Goal: Information Seeking & Learning: Learn about a topic

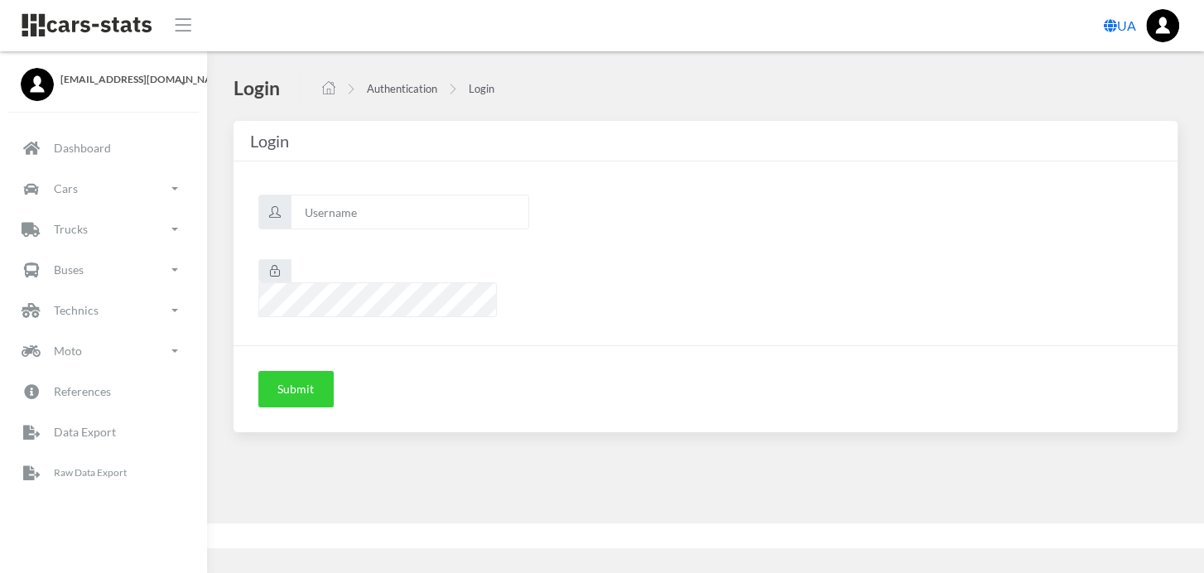
scroll to position [13, 13]
type input "renault"
click at [311, 371] on button "Submit" at bounding box center [295, 389] width 75 height 36
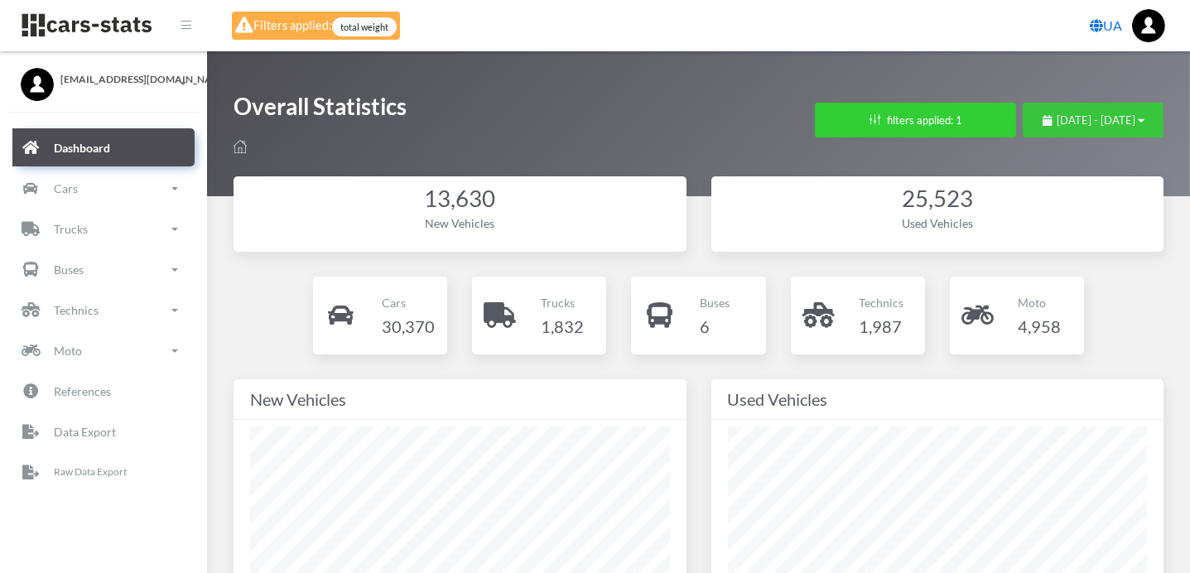
click at [1111, 113] on div "[DATE] - [DATE]" at bounding box center [1094, 121] width 102 height 17
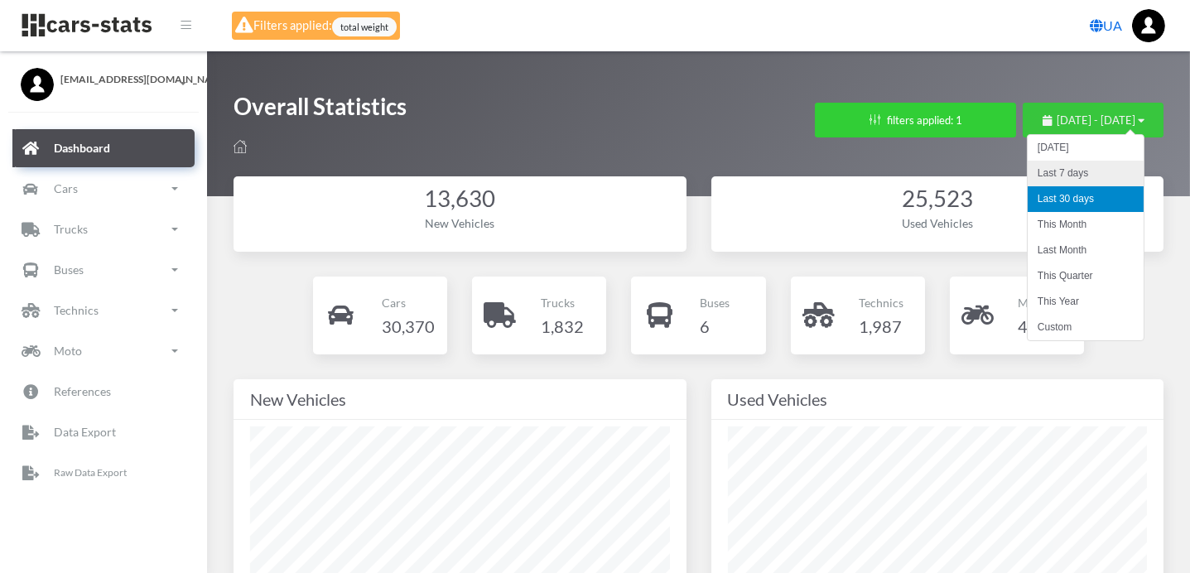
scroll to position [828083, 827912]
click at [1177, 251] on div "13,630 New Vehicles 25,523 Used Vehicles Cars 30,370 1,832" at bounding box center [698, 279] width 983 height 244
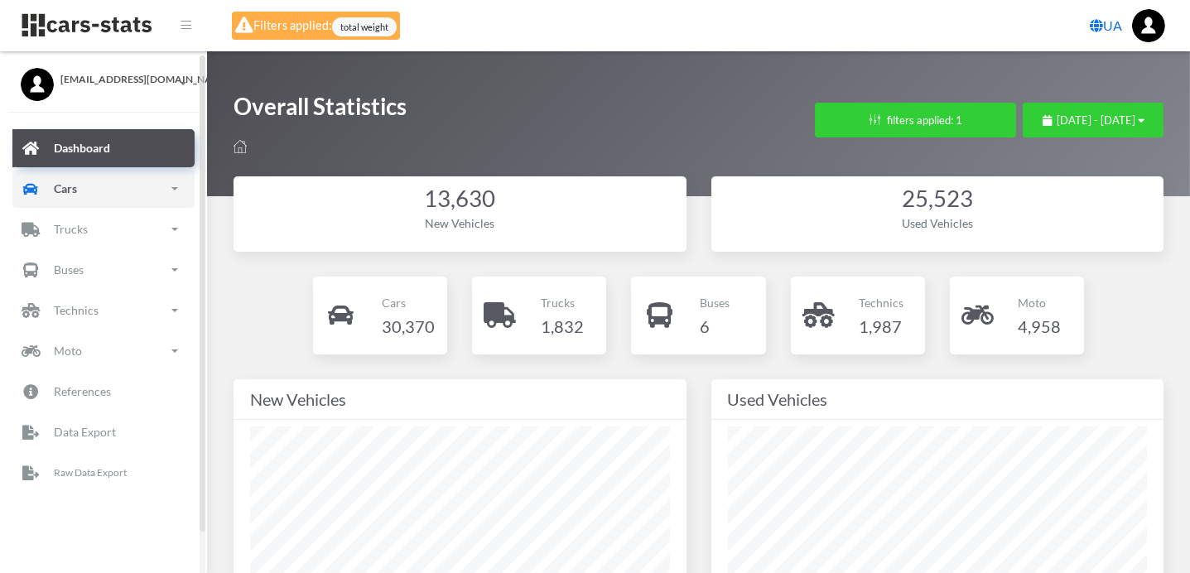
click at [104, 195] on link "Cars" at bounding box center [103, 189] width 182 height 38
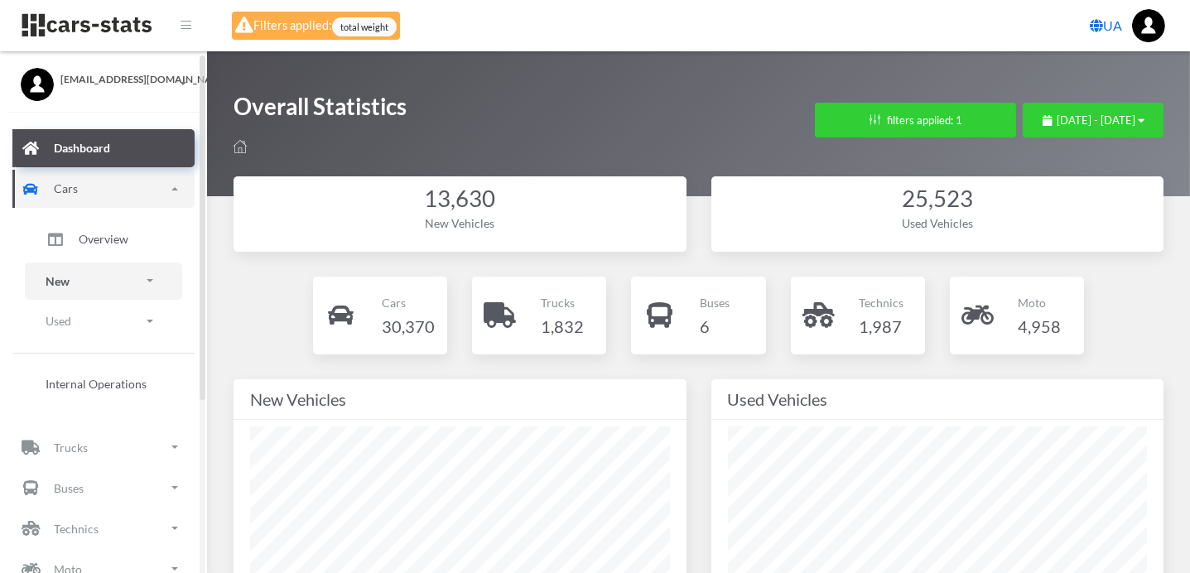
drag, startPoint x: 96, startPoint y: 280, endPoint x: 98, endPoint y: 289, distance: 9.3
click at [96, 281] on link "New" at bounding box center [103, 281] width 157 height 37
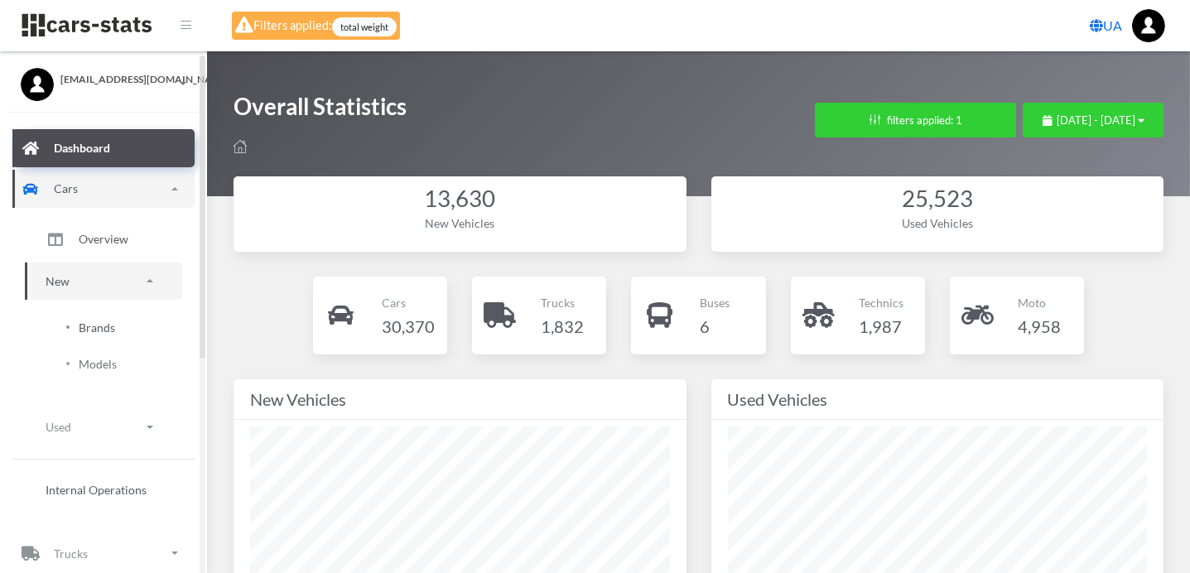
click at [106, 324] on span "Brands" at bounding box center [97, 327] width 36 height 17
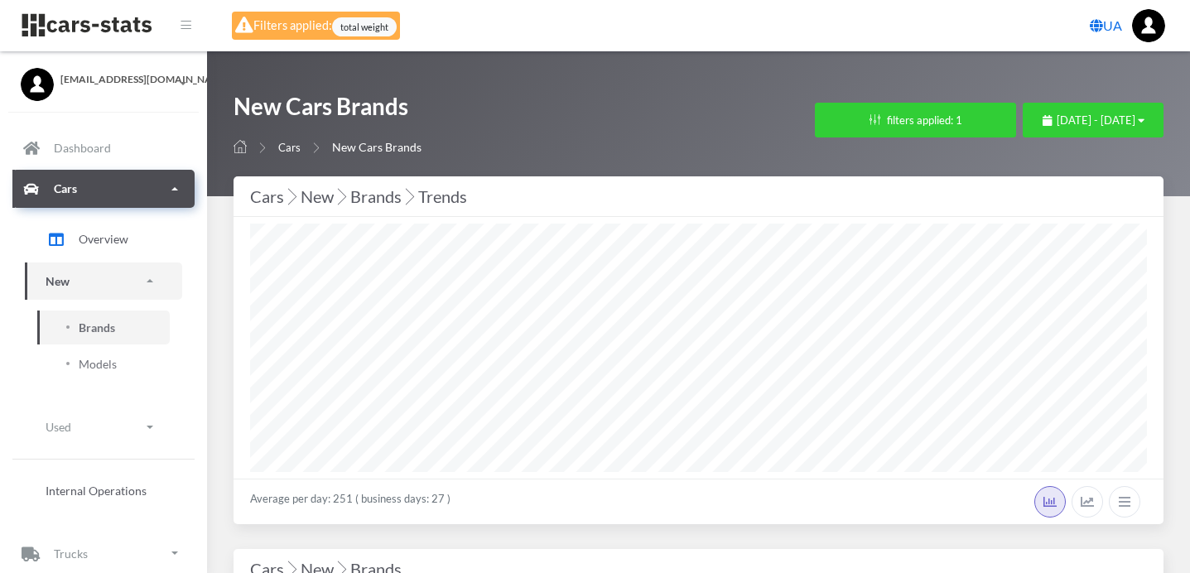
select select "25"
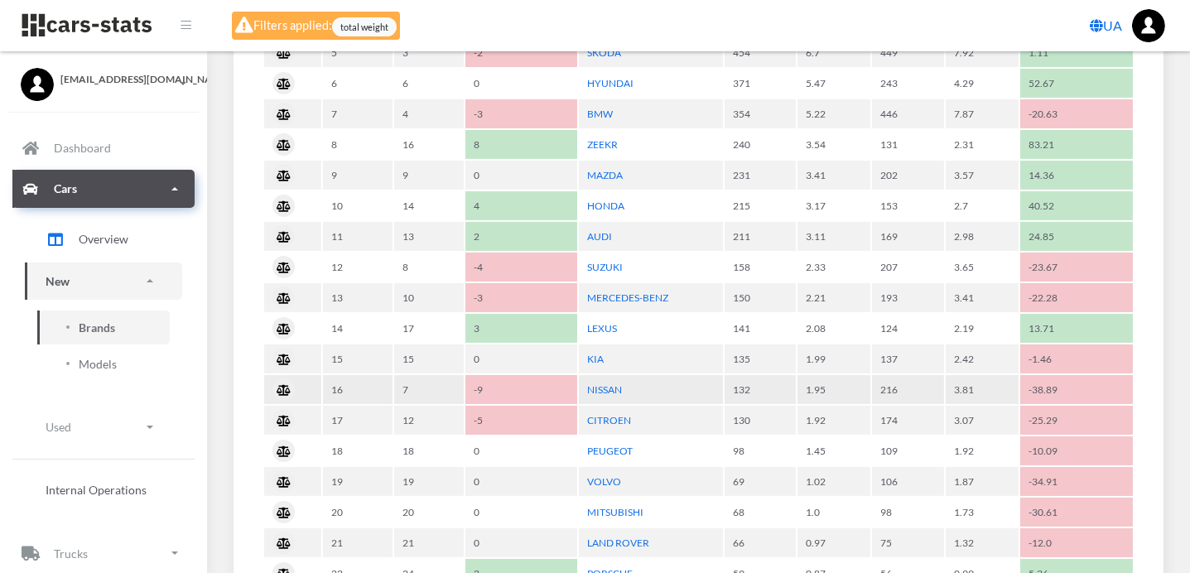
scroll to position [1011, 0]
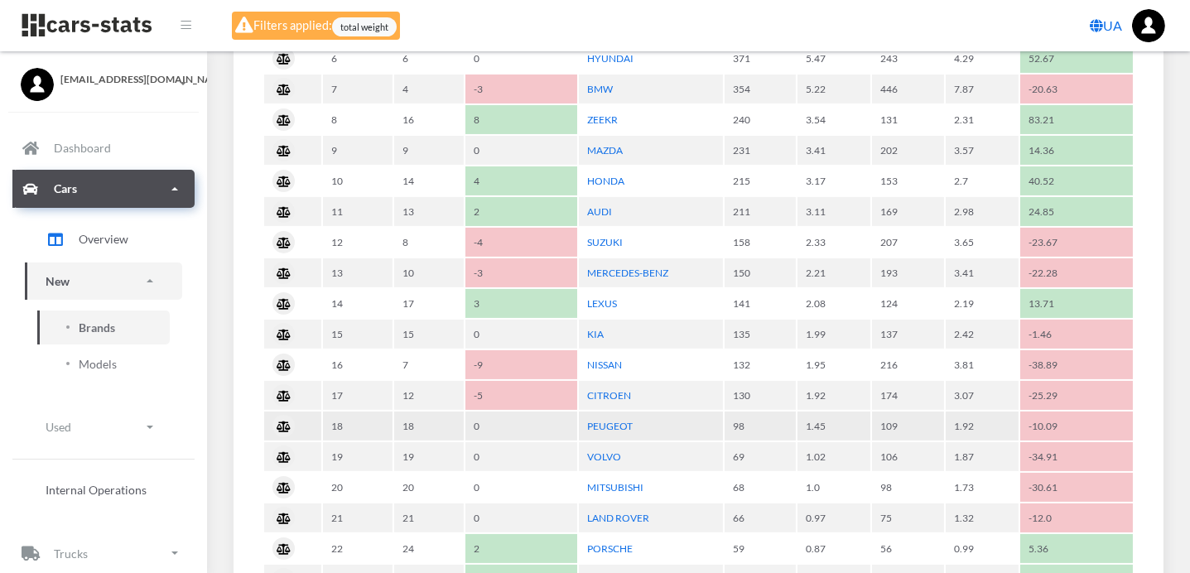
click at [568, 412] on td "0" at bounding box center [521, 426] width 111 height 29
click at [601, 420] on link "PEUGEOT" at bounding box center [610, 426] width 46 height 12
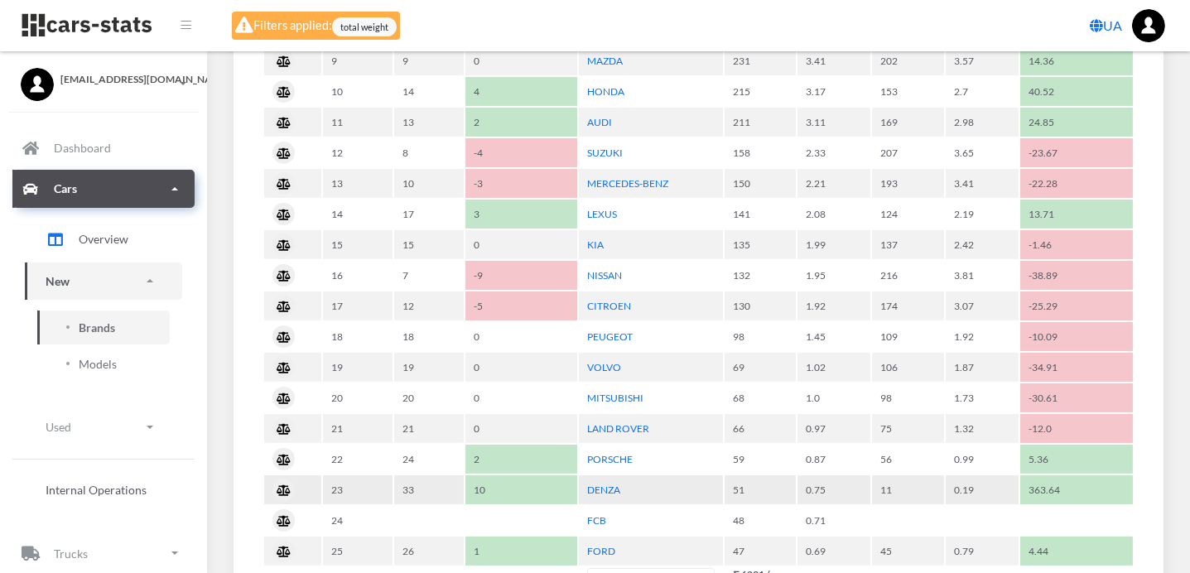
scroll to position [1104, 0]
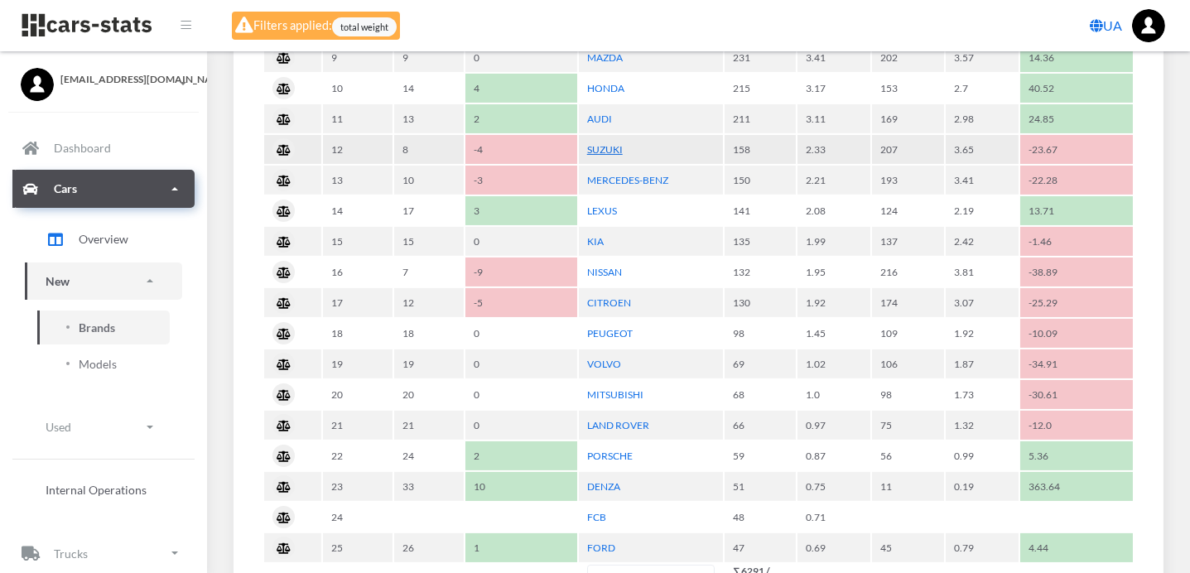
click at [596, 143] on link "SUZUKI" at bounding box center [605, 149] width 36 height 12
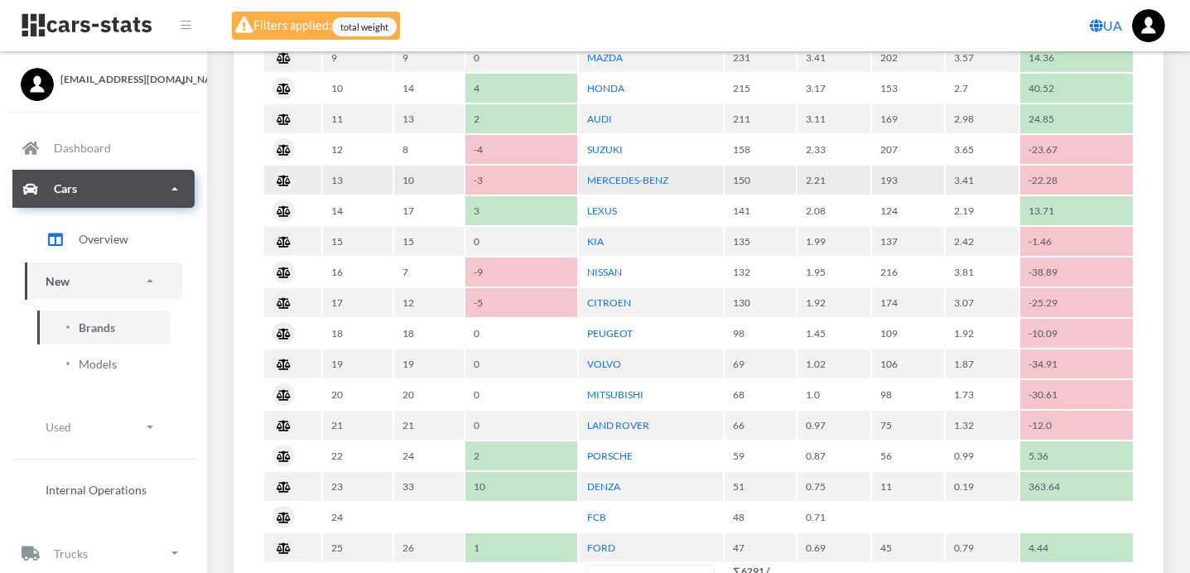
scroll to position [828083, 827435]
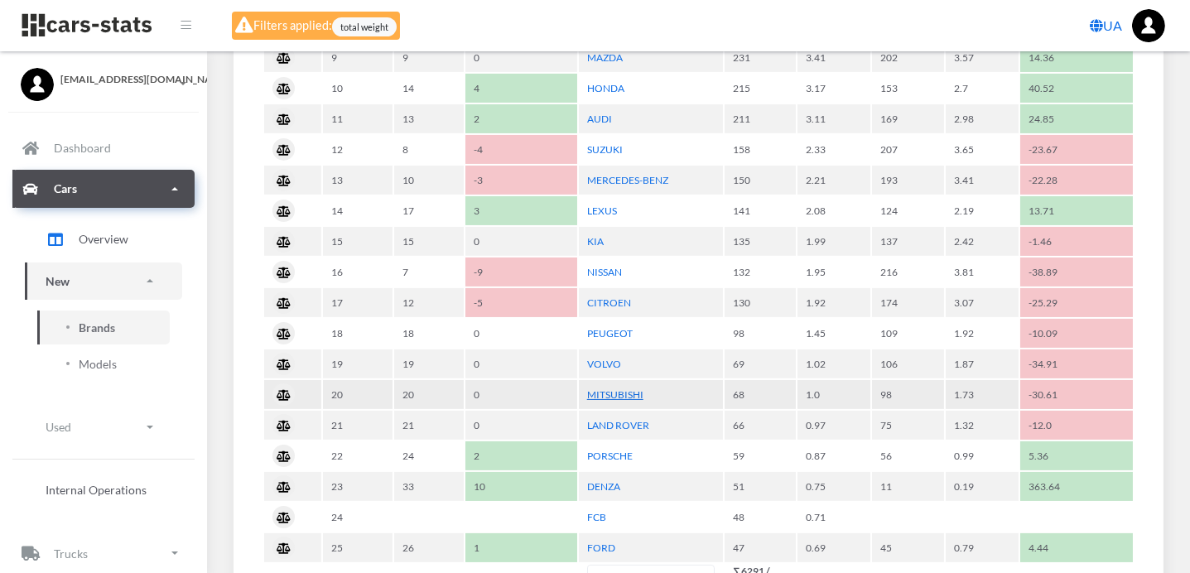
click at [616, 388] on link "MITSUBISHI" at bounding box center [615, 394] width 56 height 12
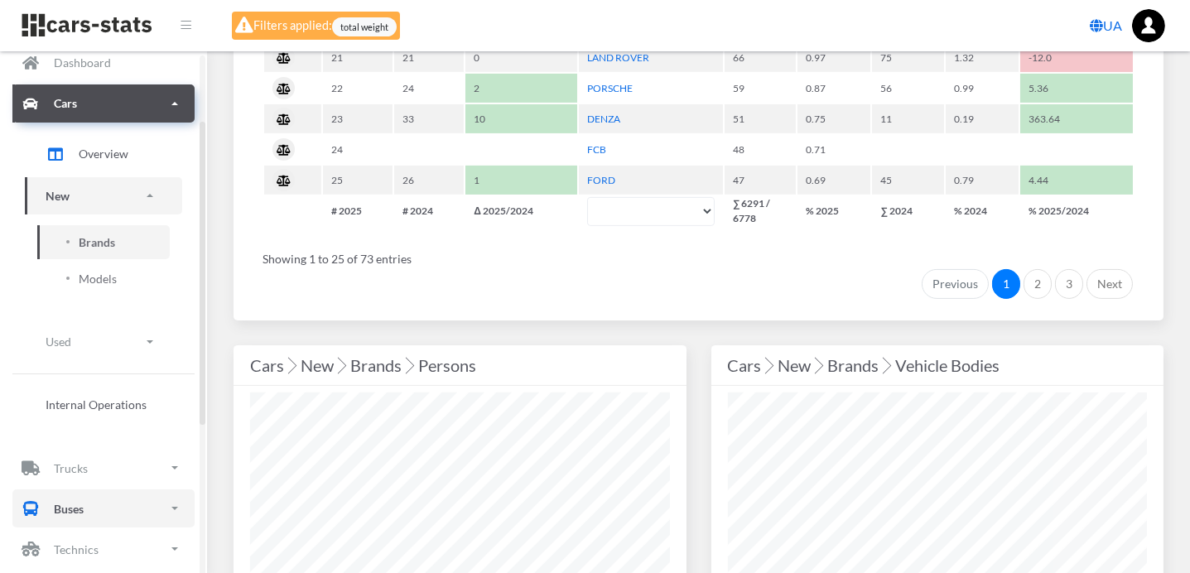
scroll to position [184, 0]
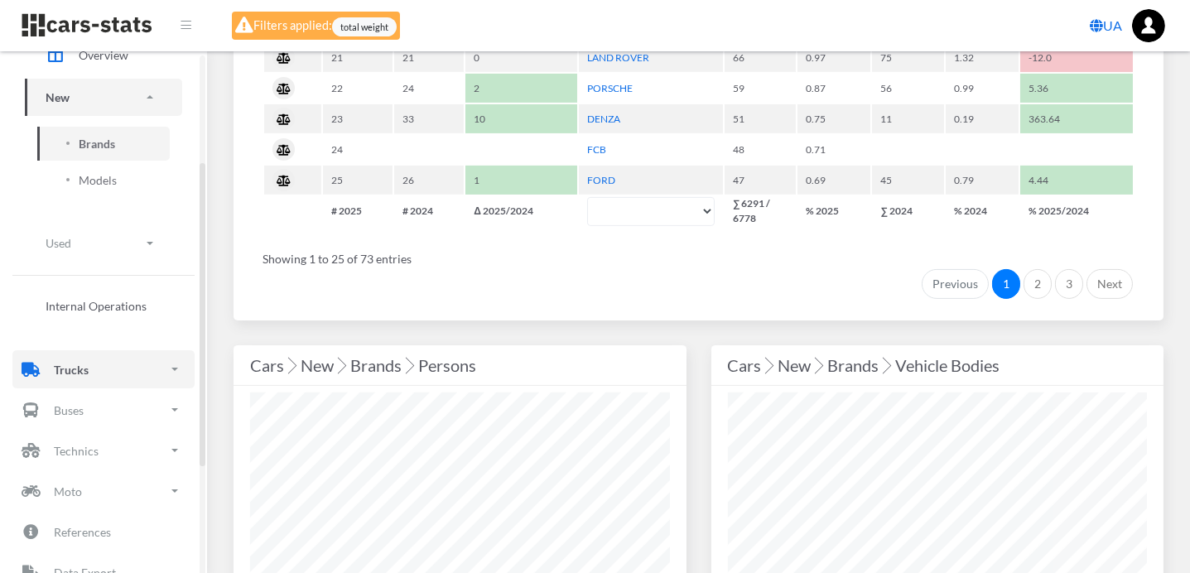
click at [79, 371] on p "Trucks" at bounding box center [71, 369] width 35 height 21
click at [93, 460] on link "New" at bounding box center [103, 461] width 157 height 37
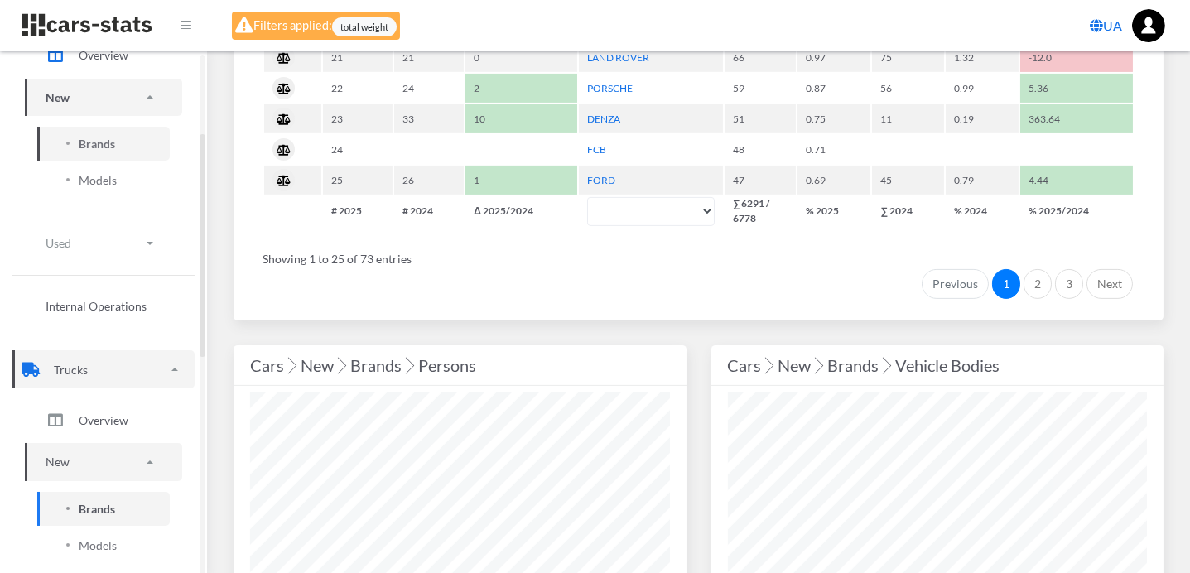
click at [111, 501] on span "Brands" at bounding box center [97, 508] width 36 height 17
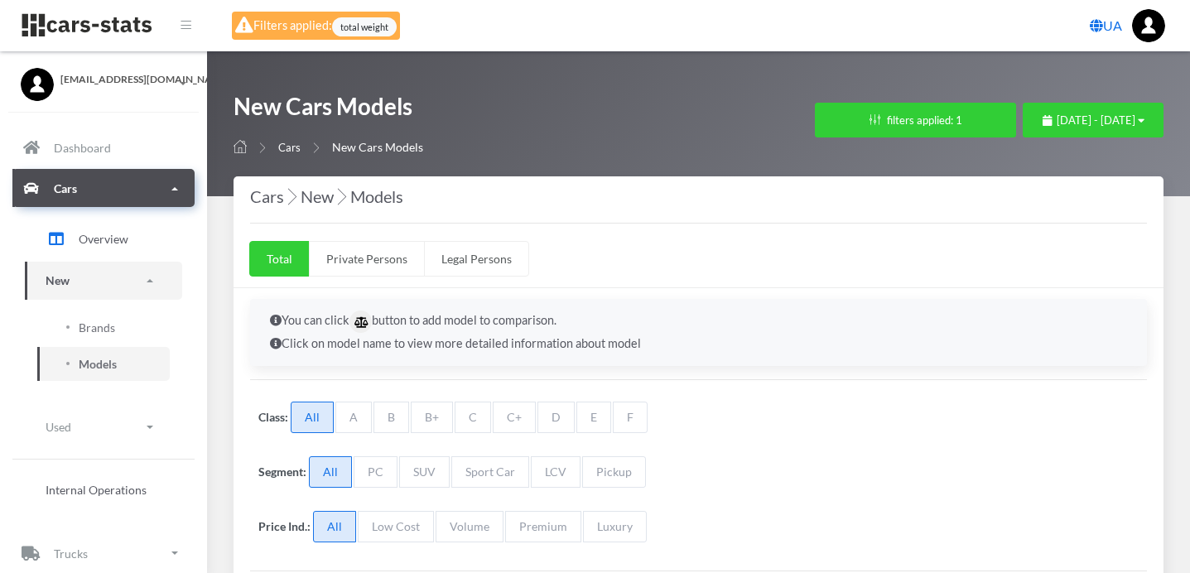
select select "25"
select select "PEUGEOT"
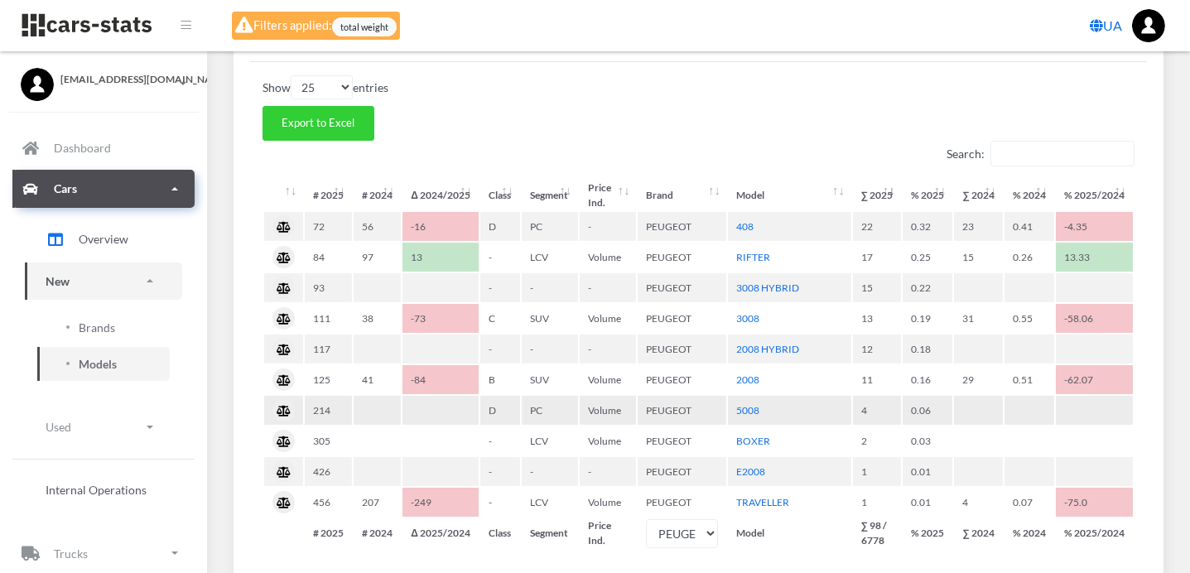
scroll to position [552, 0]
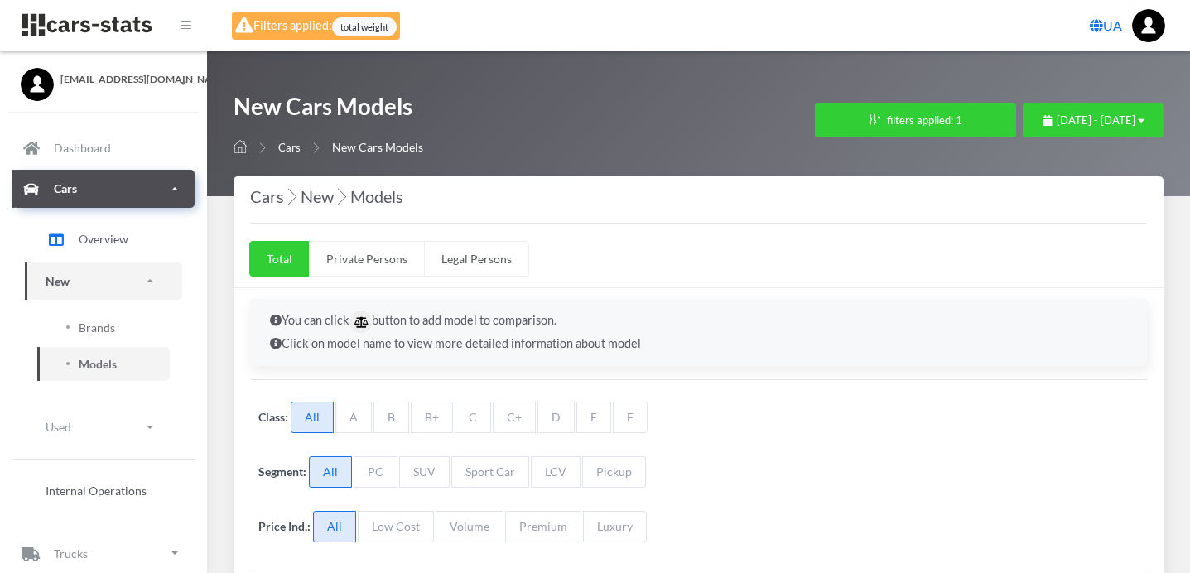
select select "25"
select select "SUZUKI"
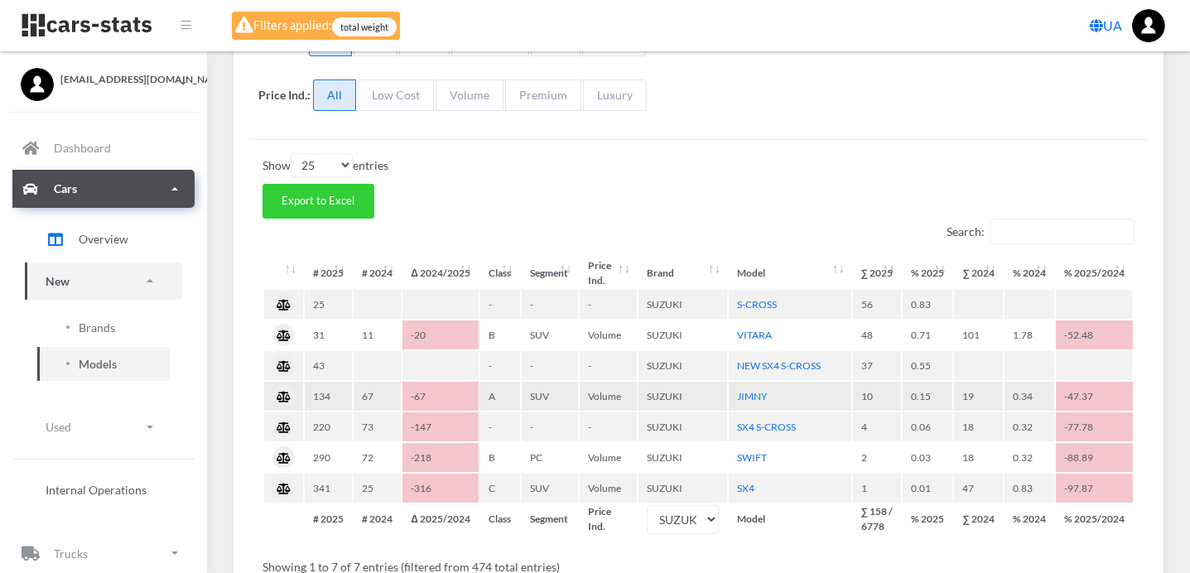
scroll to position [460, 0]
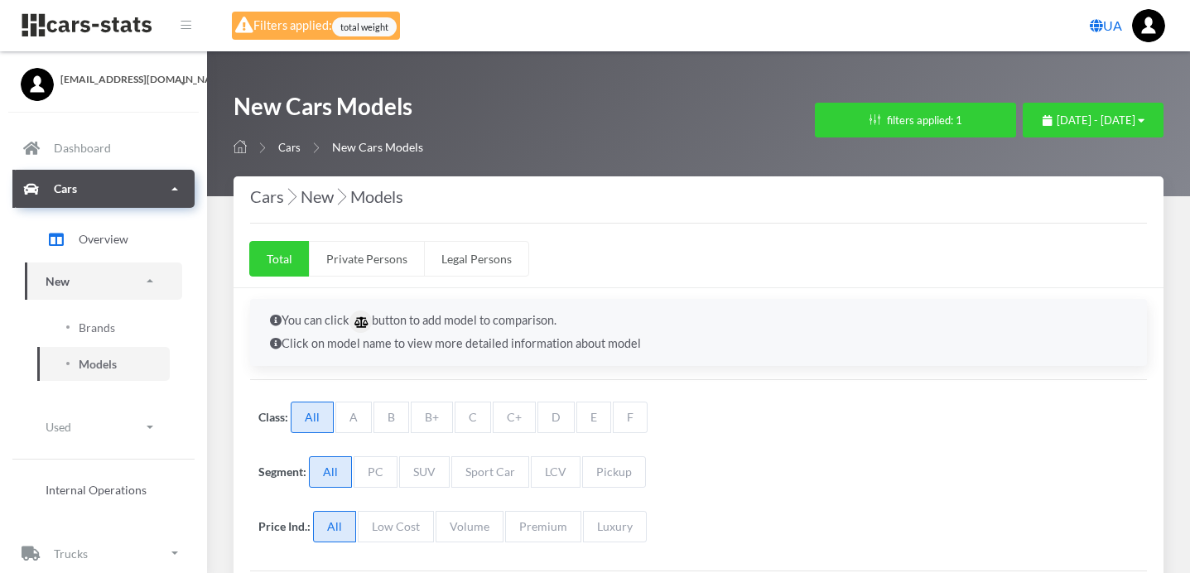
select select "25"
select select "MITSUBISHI"
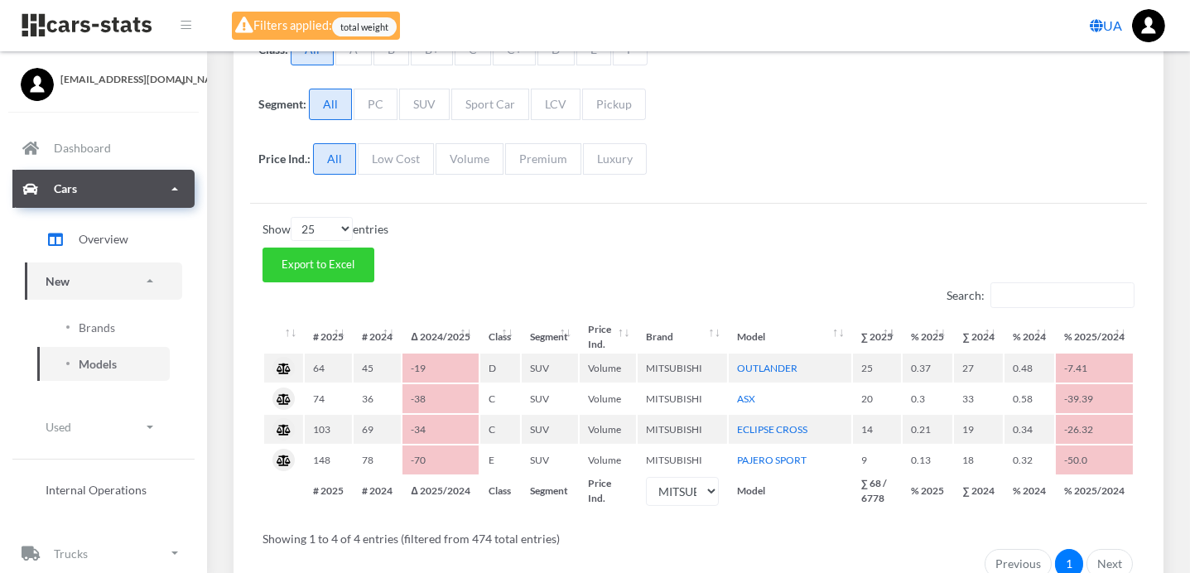
scroll to position [13, 13]
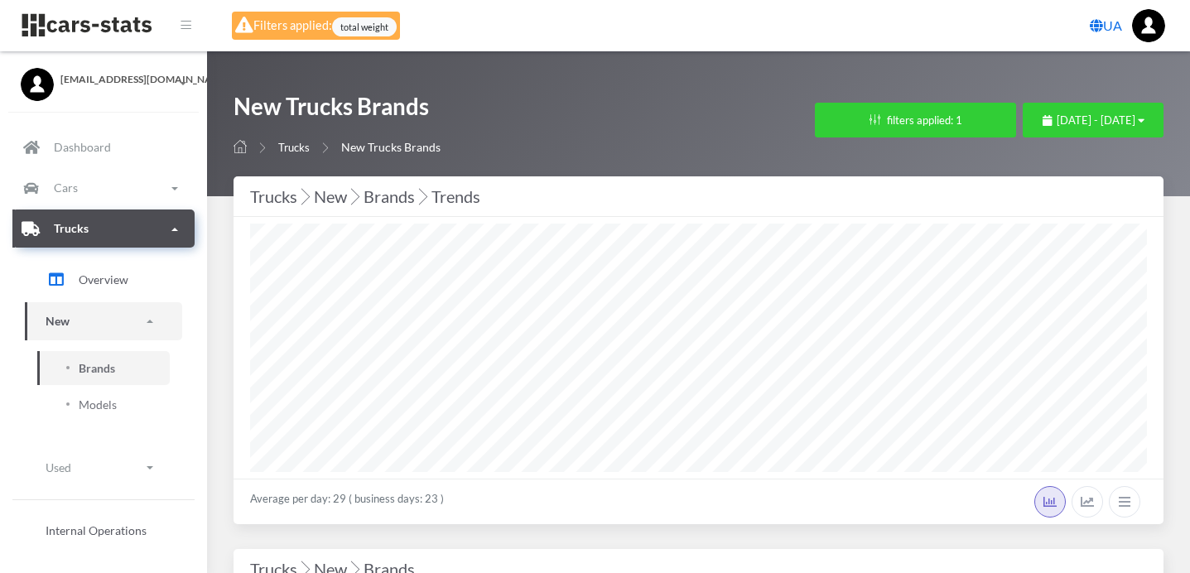
select select "25"
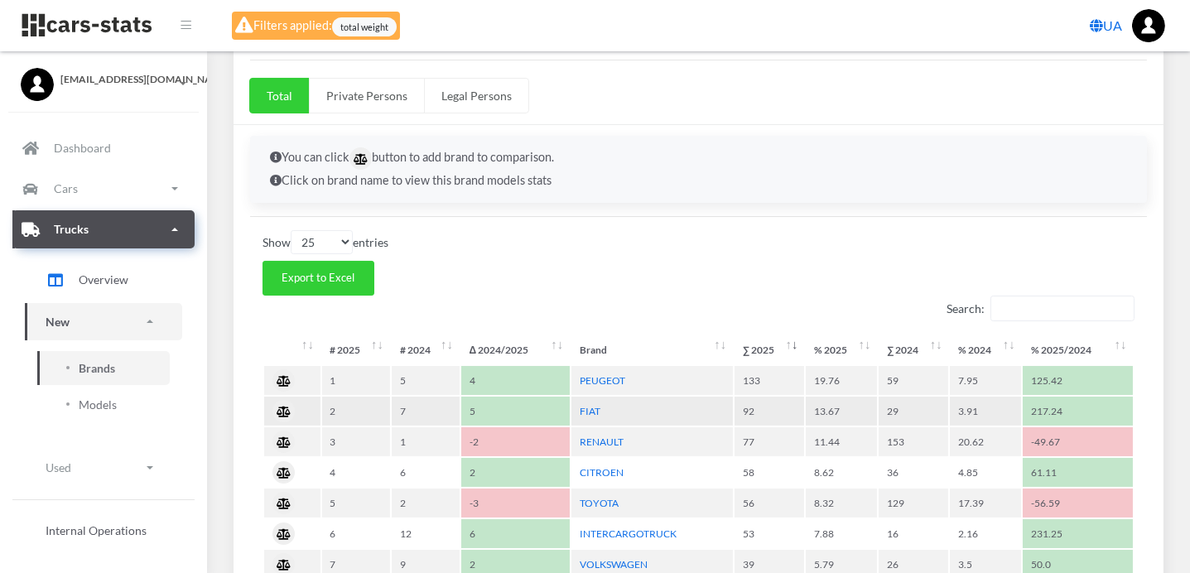
scroll to position [552, 0]
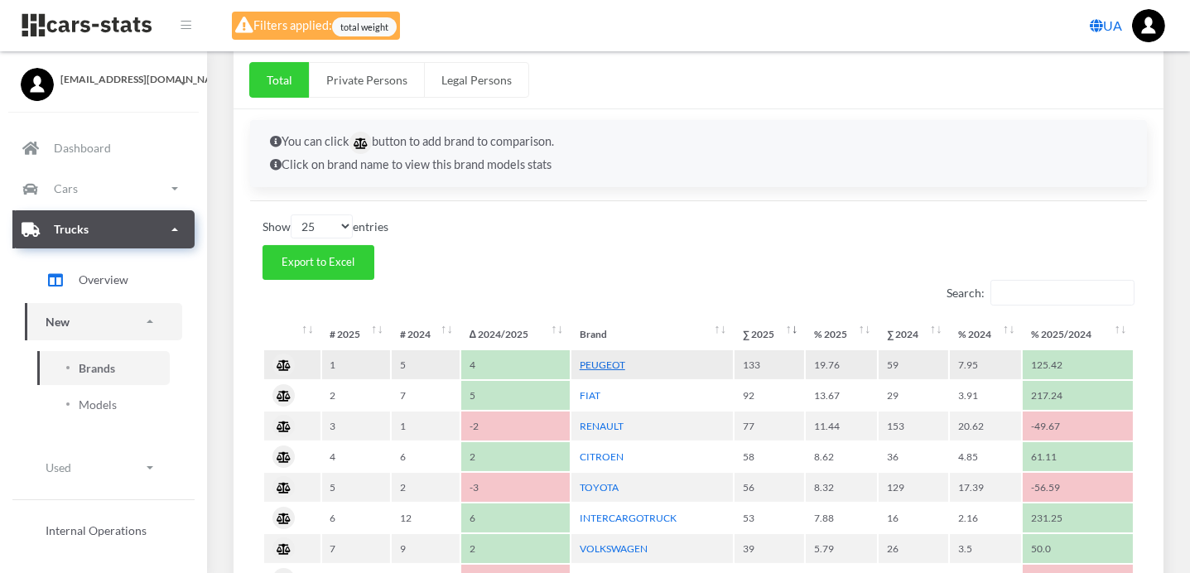
click at [613, 363] on link "PEUGEOT" at bounding box center [603, 365] width 46 height 12
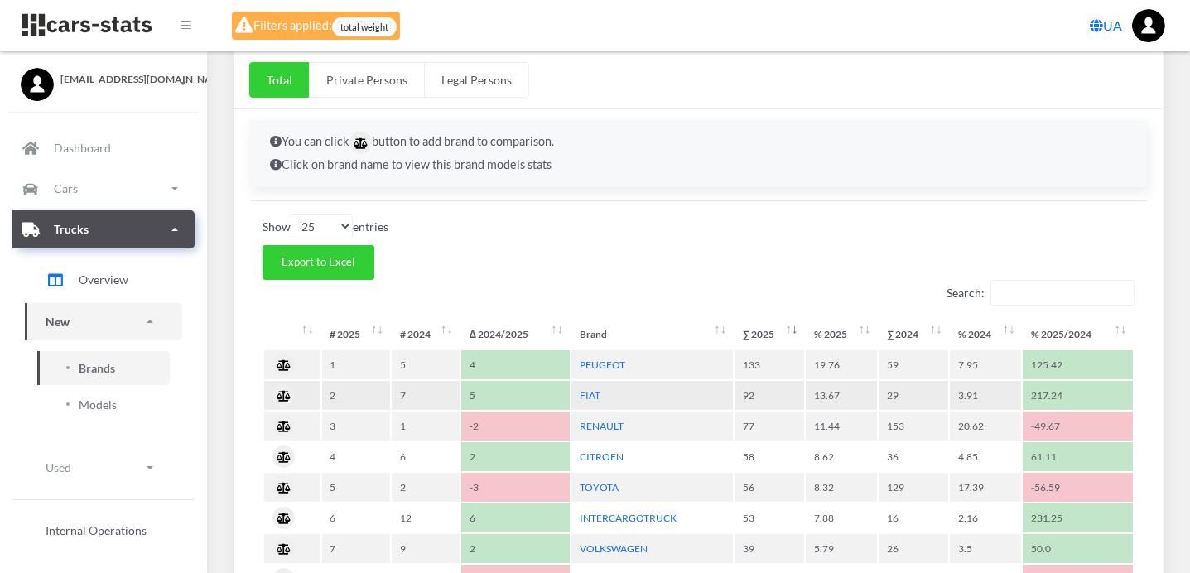
click at [603, 395] on td "FIAT" at bounding box center [653, 395] width 162 height 29
click at [590, 389] on link "FIAT" at bounding box center [590, 395] width 21 height 12
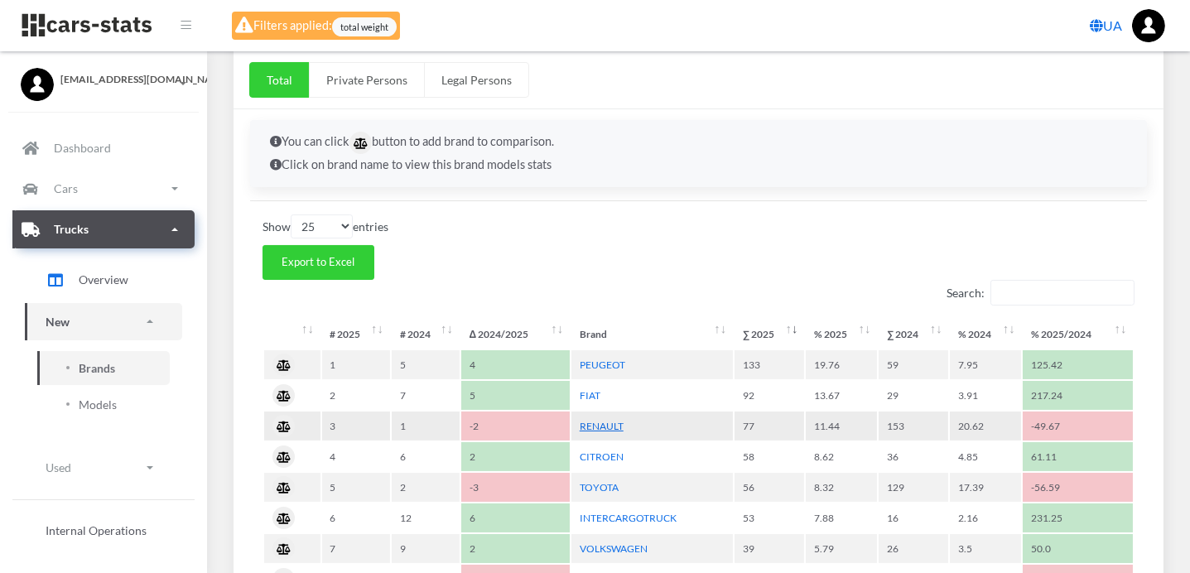
click at [597, 420] on link "RENAULT" at bounding box center [602, 426] width 44 height 12
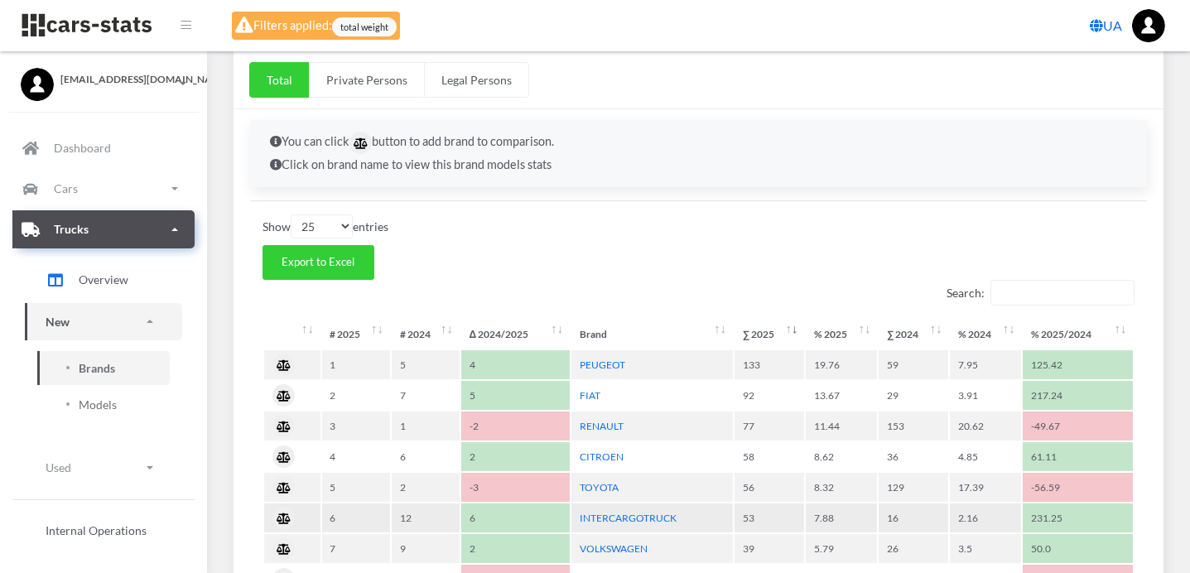
scroll to position [736, 0]
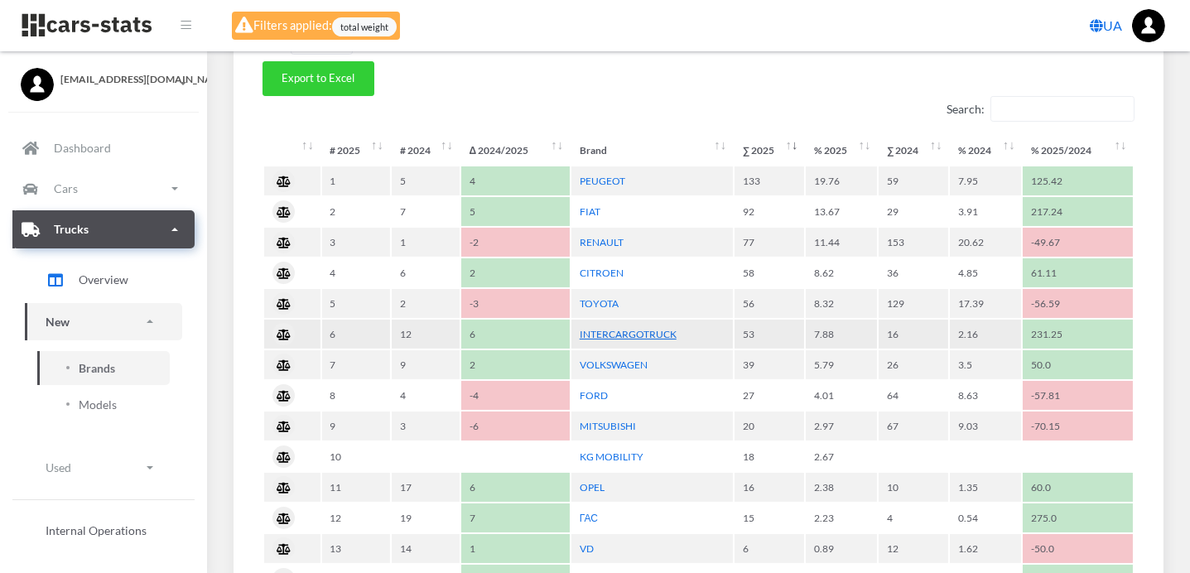
click at [614, 329] on link "INTERCARGOTRUCK" at bounding box center [628, 334] width 97 height 12
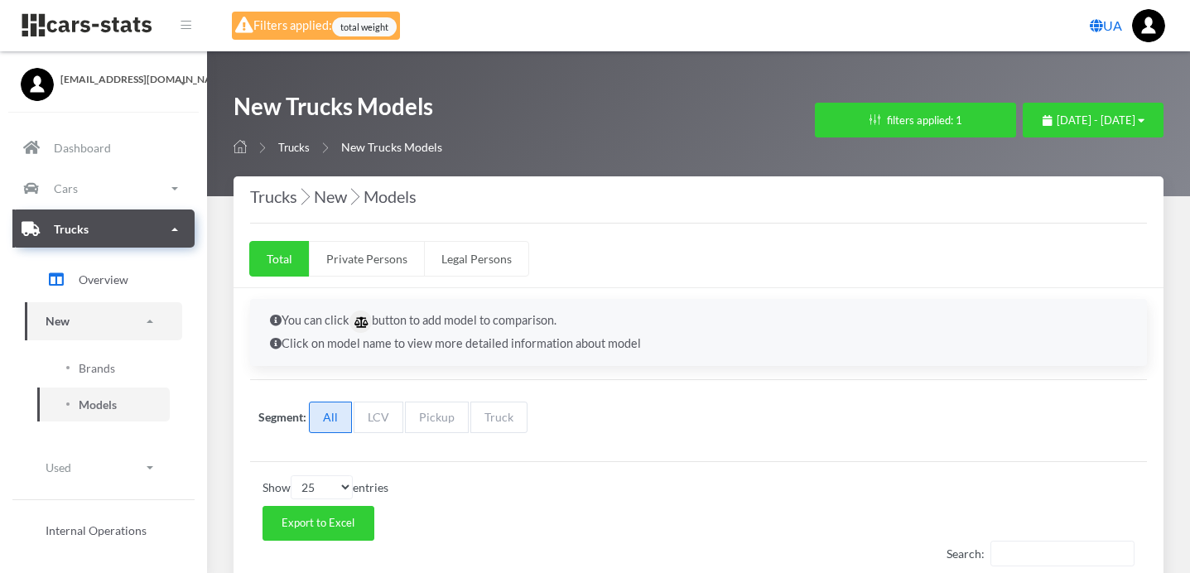
select select "25"
select select "PEUGEOT"
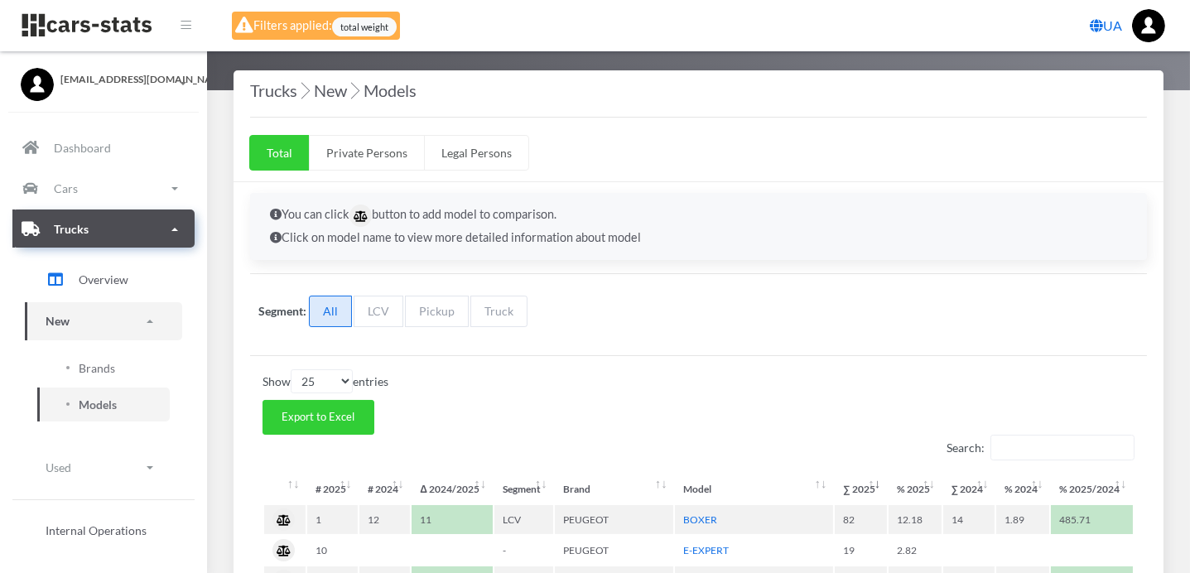
scroll to position [368, 0]
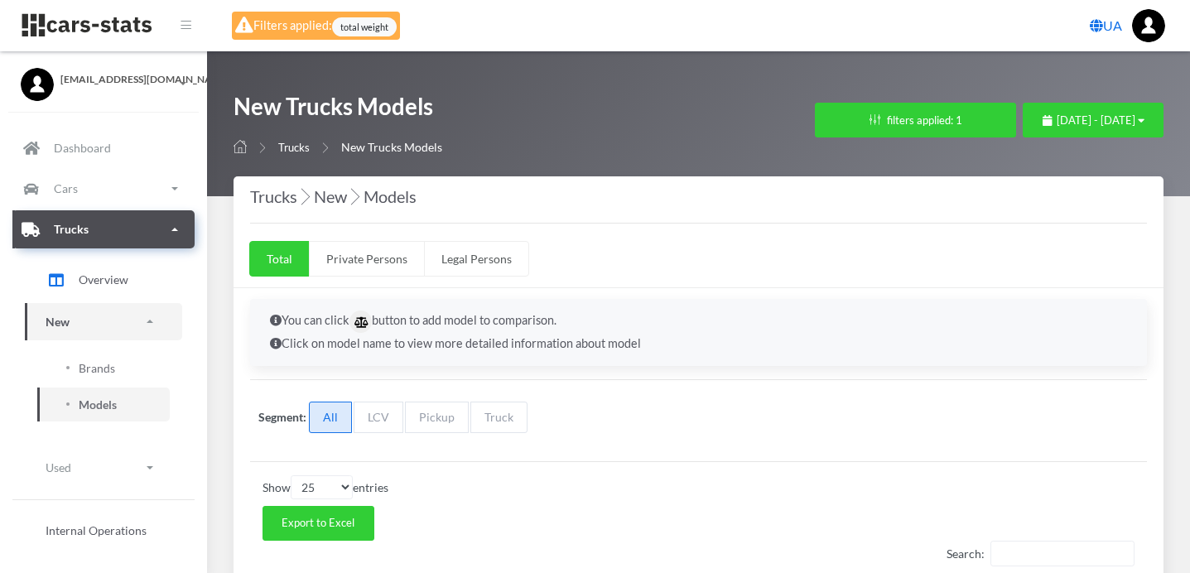
select select "25"
select select "FIAT"
select select "25"
select select "RENAULT"
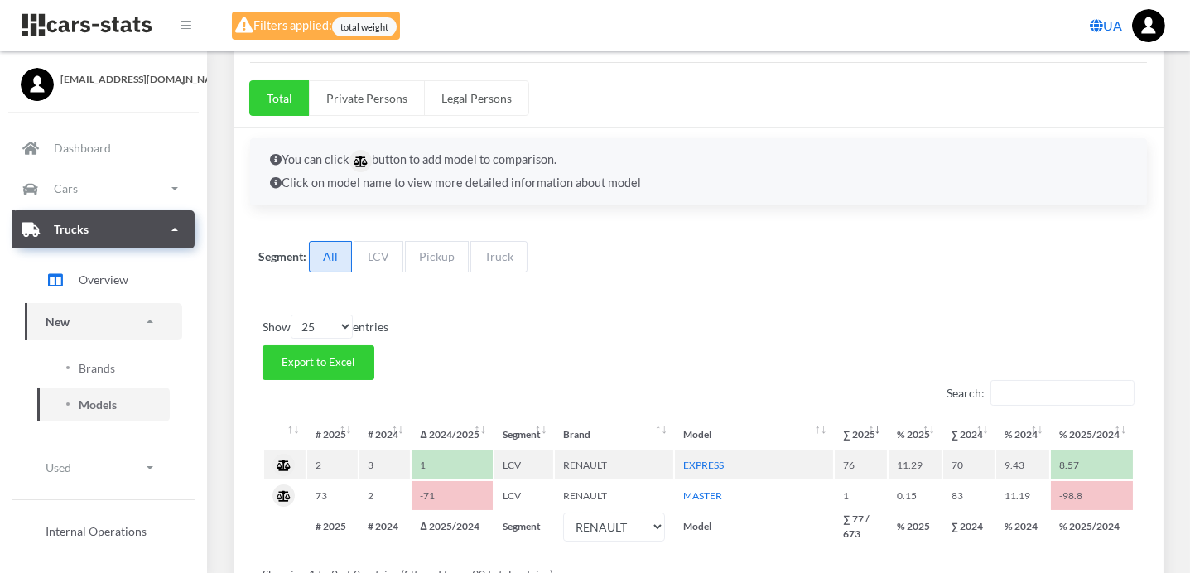
scroll to position [287, 0]
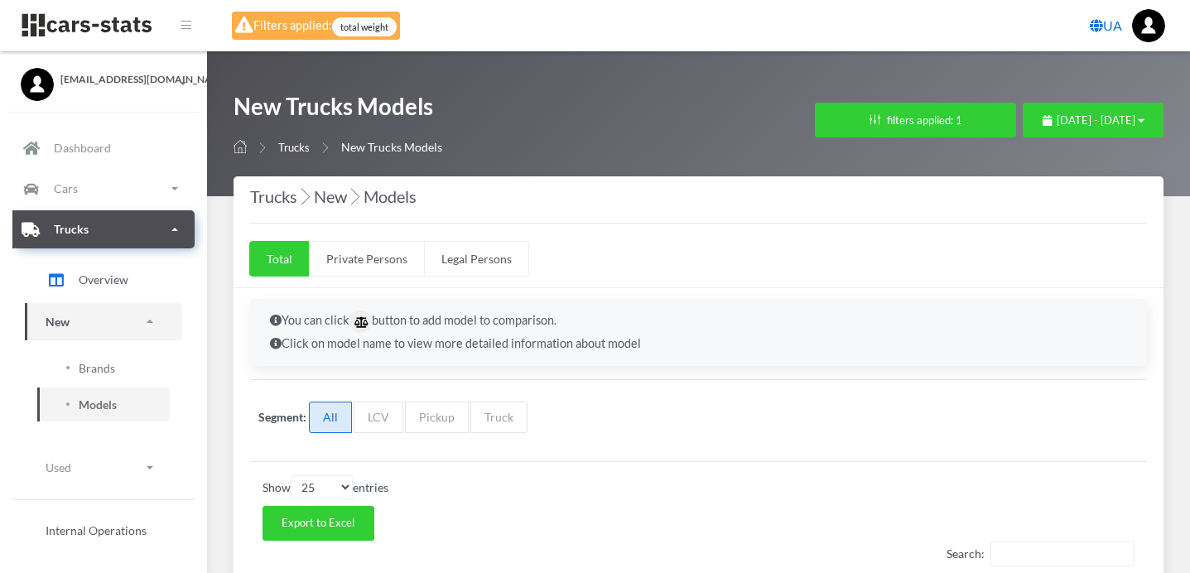
select select "25"
select select "INTERCARGOTRUCK"
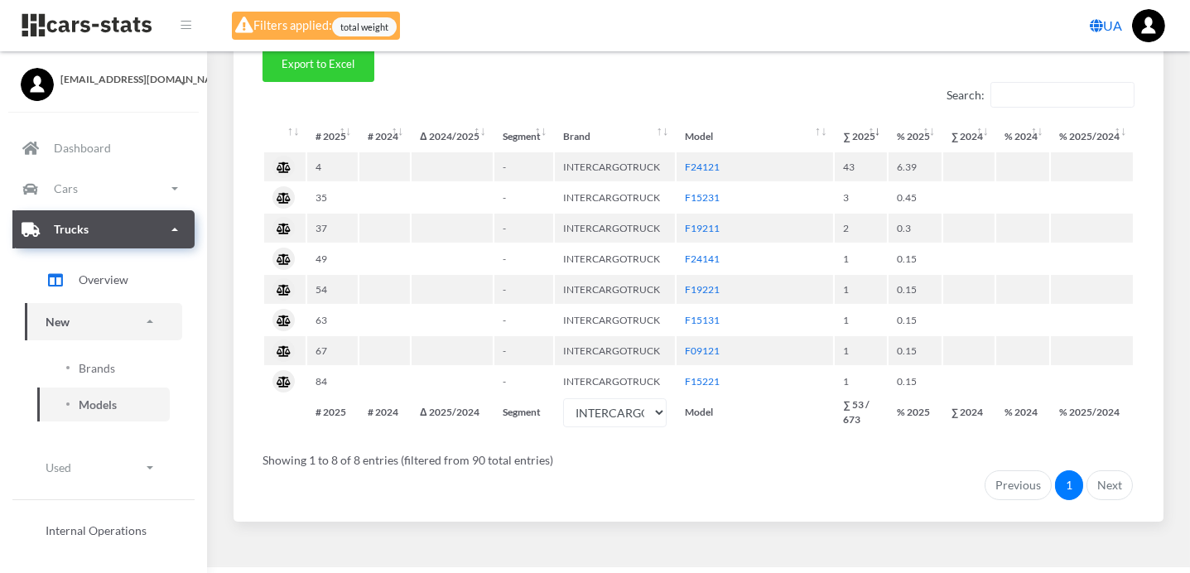
scroll to position [460, 0]
drag, startPoint x: 721, startPoint y: 165, endPoint x: 677, endPoint y: 164, distance: 43.9
click at [677, 164] on td "F24121" at bounding box center [755, 166] width 157 height 29
copy link "F24121"
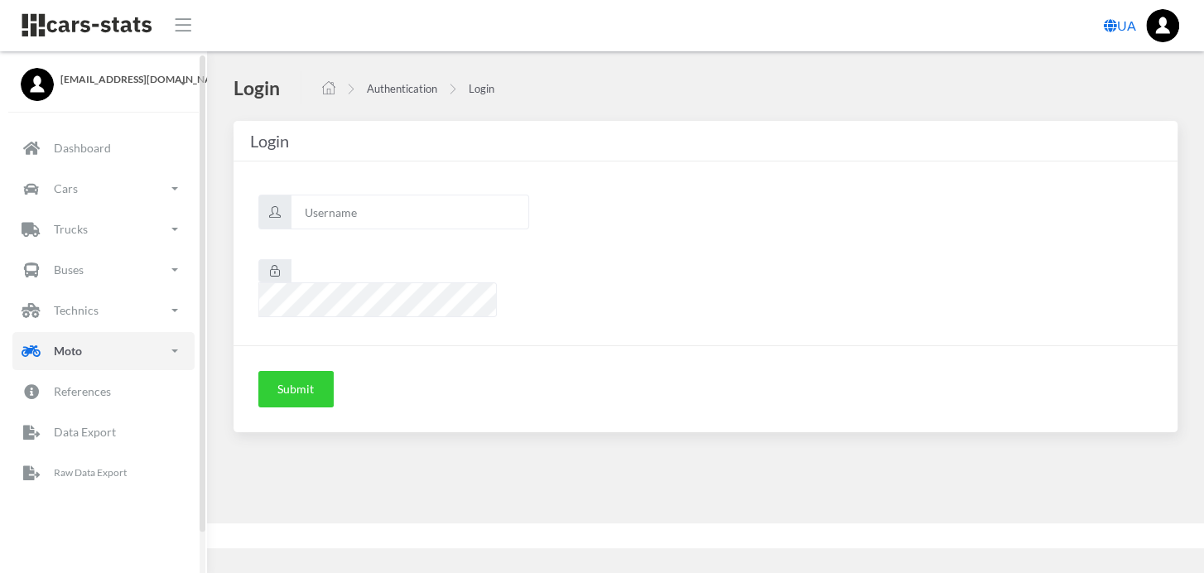
scroll to position [13, 13]
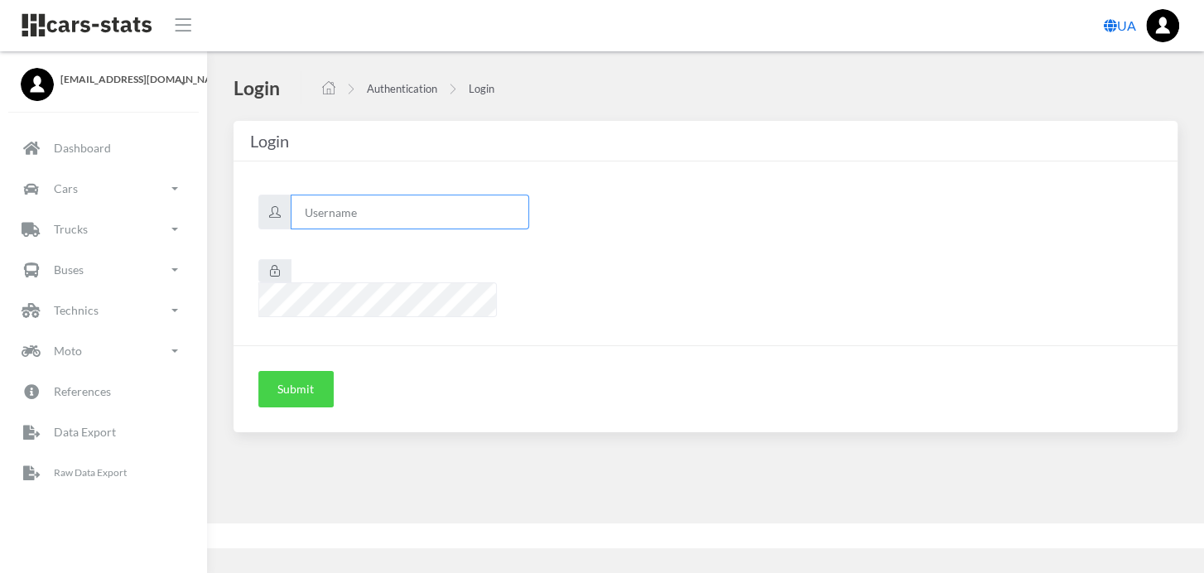
type input "renault"
click at [275, 371] on button "Submit" at bounding box center [295, 389] width 75 height 36
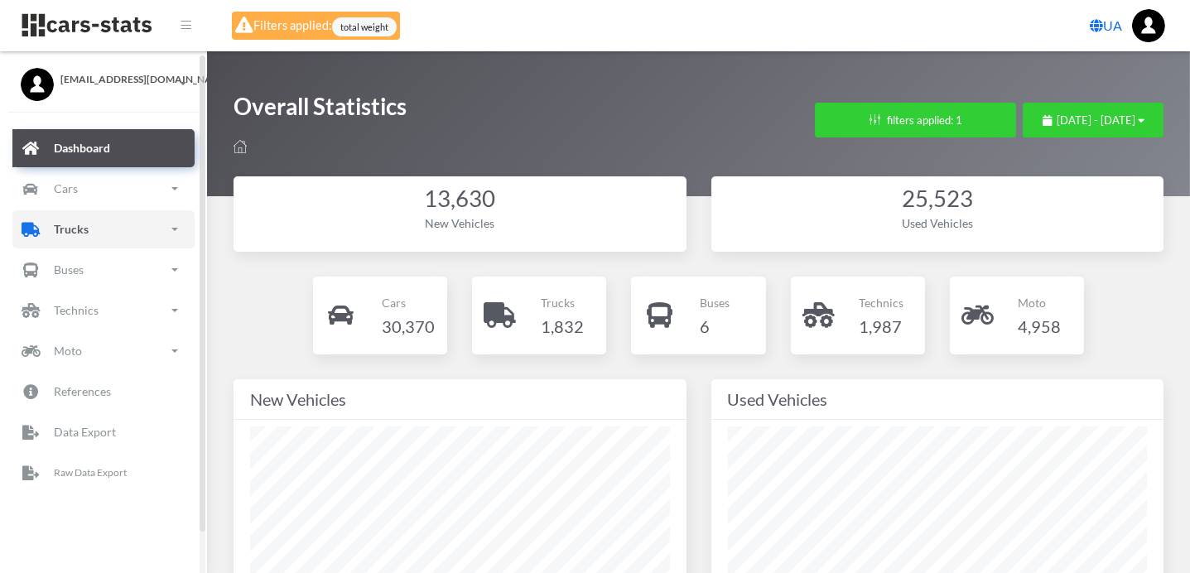
click at [87, 235] on p "Trucks" at bounding box center [71, 229] width 35 height 21
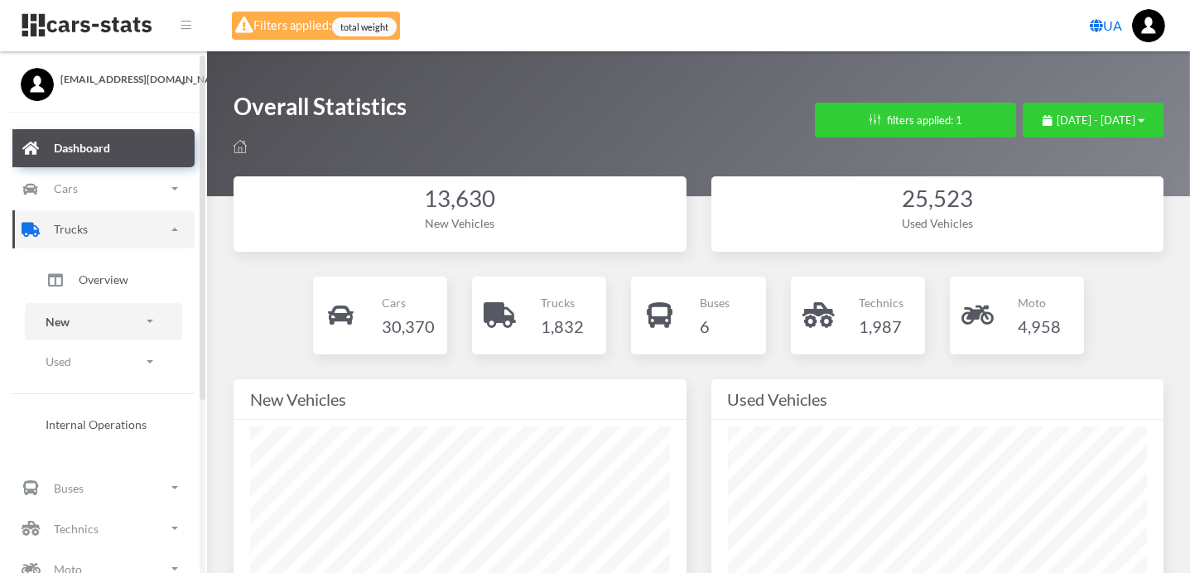
click at [96, 310] on link "New" at bounding box center [103, 321] width 157 height 37
click at [114, 362] on link "Brands" at bounding box center [103, 368] width 133 height 34
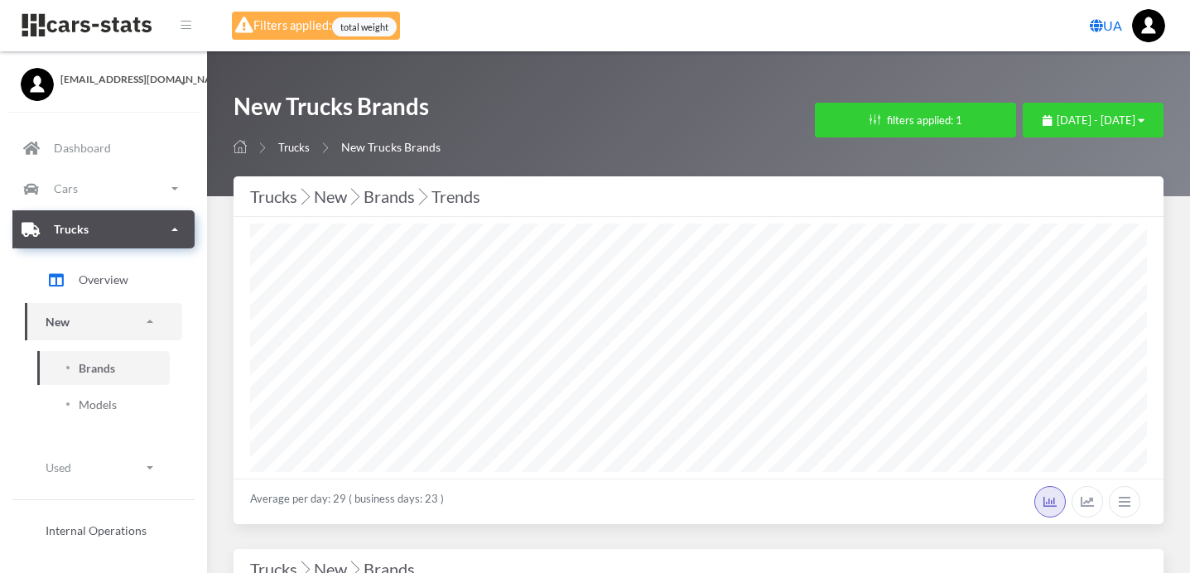
select select "25"
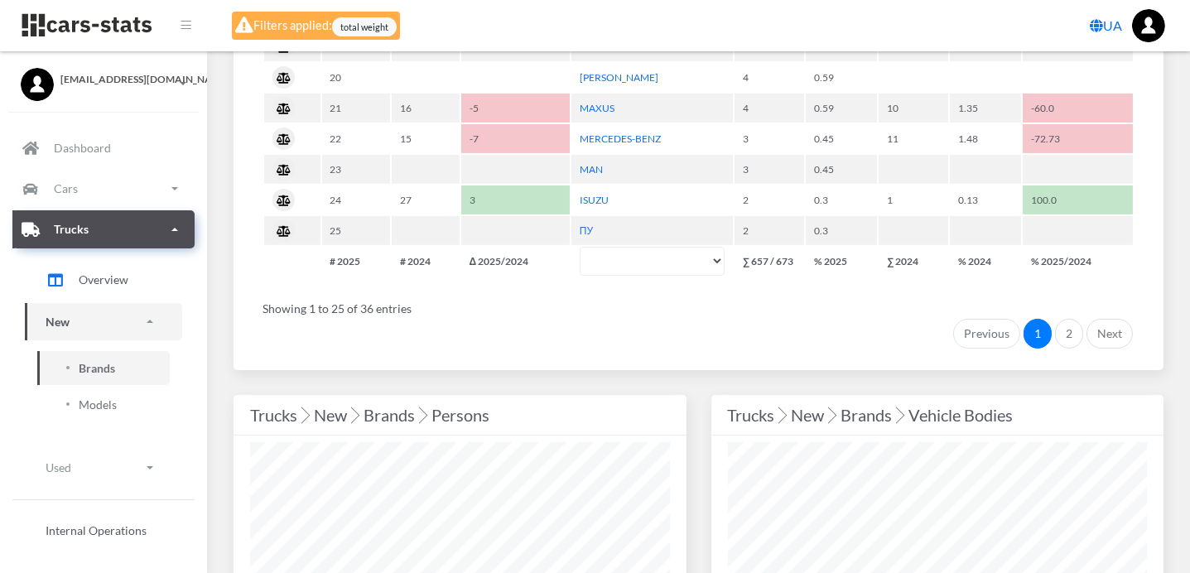
scroll to position [1656, 0]
